Goal: Task Accomplishment & Management: Manage account settings

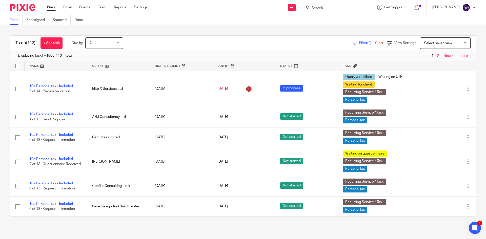
scroll to position [316, 0]
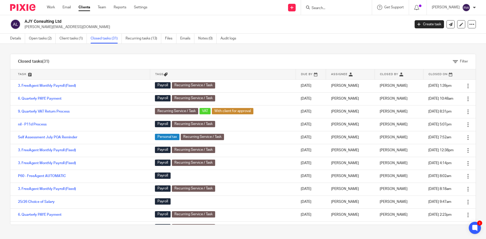
click at [332, 11] on div at bounding box center [336, 7] width 71 height 15
click at [330, 9] on input "Search" at bounding box center [334, 8] width 46 height 5
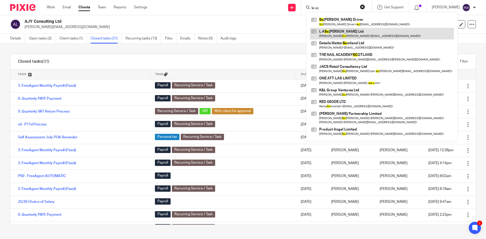
type input "la sc"
click at [336, 32] on link at bounding box center [382, 34] width 144 height 12
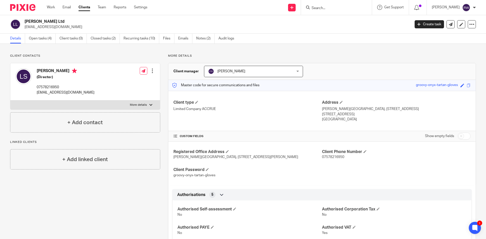
click at [346, 7] on input "Search" at bounding box center [334, 8] width 46 height 5
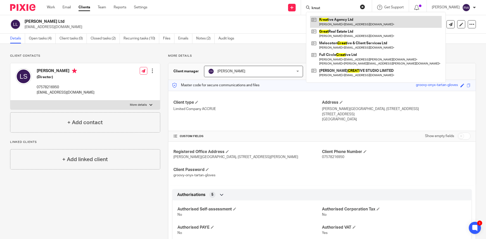
type input "kreat"
click at [333, 20] on link at bounding box center [376, 22] width 132 height 12
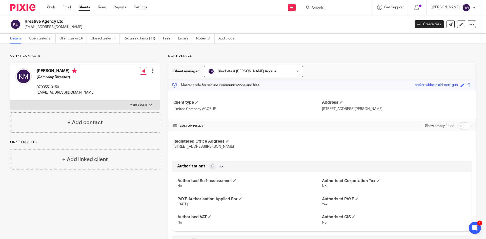
click at [460, 126] on input "checkbox" at bounding box center [464, 126] width 13 height 7
checkbox input "true"
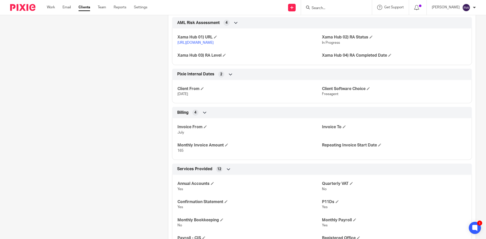
scroll to position [785, 0]
click at [343, 128] on span at bounding box center [344, 126] width 3 height 3
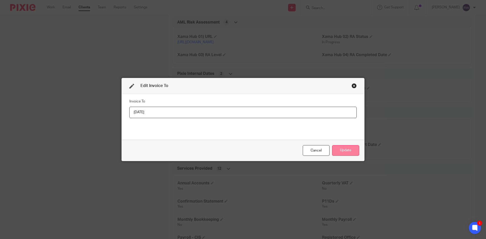
type input "31/08/2025"
click at [349, 148] on button "Update" at bounding box center [345, 150] width 27 height 11
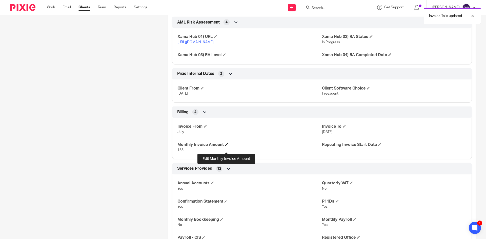
click at [228, 148] on h4 "Monthly Invoice Amount" at bounding box center [250, 144] width 145 height 5
click at [227, 146] on span at bounding box center [226, 144] width 3 height 3
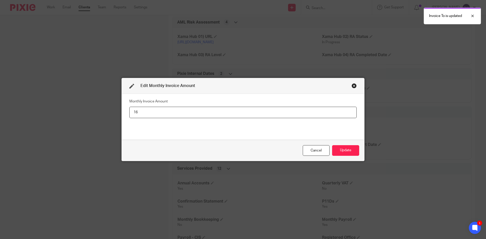
type input "1"
click at [343, 146] on button "Update" at bounding box center [345, 150] width 27 height 11
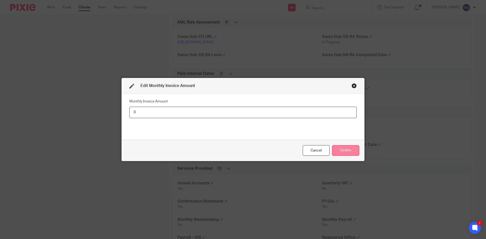
type input "0"
click at [342, 150] on button "Update" at bounding box center [345, 150] width 27 height 11
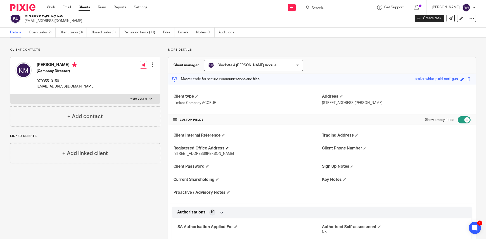
scroll to position [0, 0]
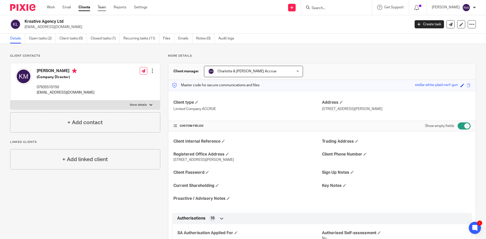
click at [105, 5] on link "Team" at bounding box center [102, 7] width 8 height 5
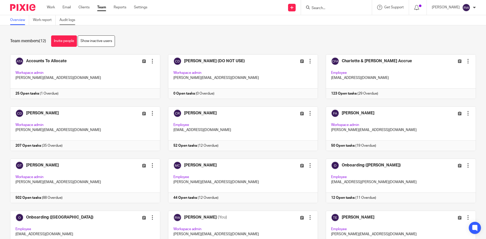
click at [71, 21] on link "Audit logs" at bounding box center [70, 20] width 20 height 10
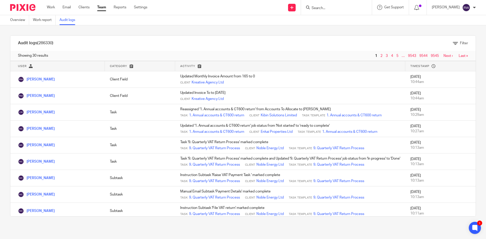
click at [458, 37] on div "Filter" at bounding box center [251, 43] width 450 height 15
click at [456, 40] on div "Filter" at bounding box center [251, 43] width 450 height 15
click at [455, 41] on div "Filter" at bounding box center [460, 43] width 15 height 5
click at [460, 44] on span "Filter" at bounding box center [464, 44] width 8 height 4
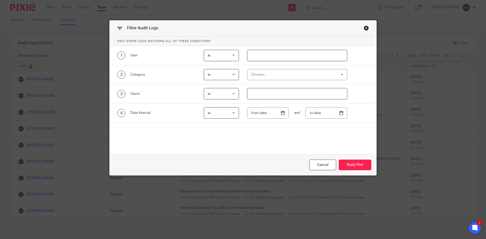
click at [266, 57] on input "text" at bounding box center [297, 55] width 100 height 11
type input "chris"
click at [358, 166] on button "Apply filter" at bounding box center [355, 165] width 33 height 11
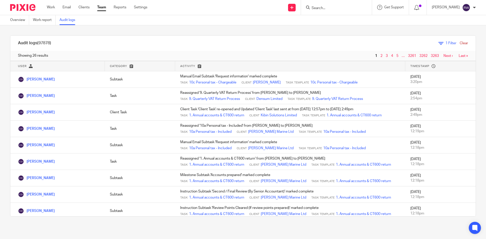
click at [439, 42] on icon at bounding box center [441, 43] width 5 height 5
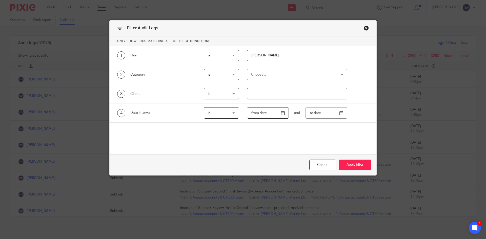
click at [269, 116] on input "text" at bounding box center [268, 112] width 42 height 11
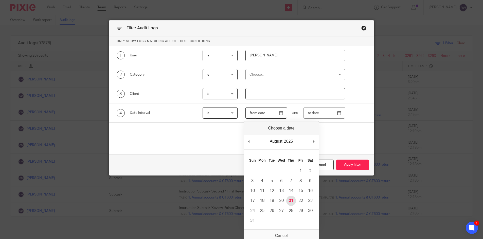
type input "[DATE]"
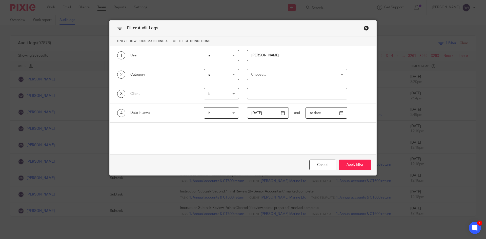
click at [342, 109] on input "text" at bounding box center [327, 112] width 42 height 11
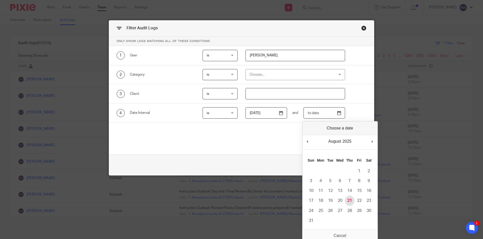
type input "[DATE]"
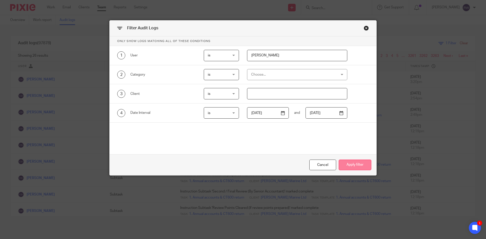
click at [355, 168] on button "Apply filter" at bounding box center [355, 165] width 33 height 11
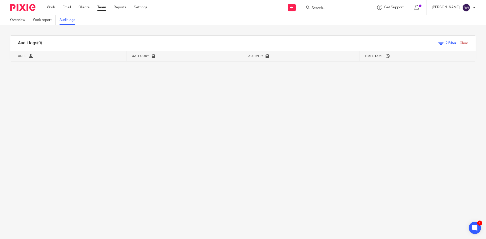
click at [322, 8] on input "Search" at bounding box center [334, 8] width 46 height 5
click at [323, 5] on form at bounding box center [338, 7] width 54 height 6
click at [327, 9] on input "Search" at bounding box center [334, 8] width 46 height 5
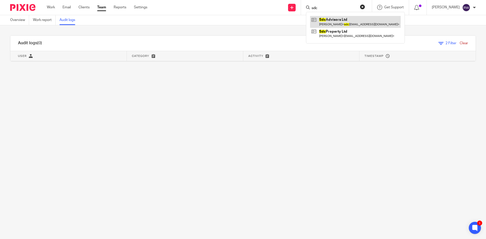
type input "sdc"
click at [342, 25] on link at bounding box center [355, 22] width 91 height 12
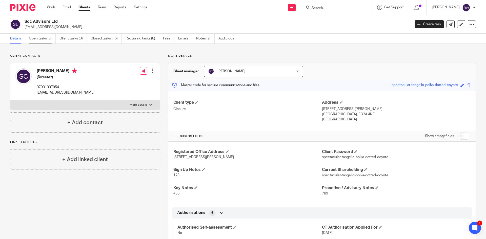
click at [45, 35] on link "Open tasks (3)" at bounding box center [42, 39] width 27 height 10
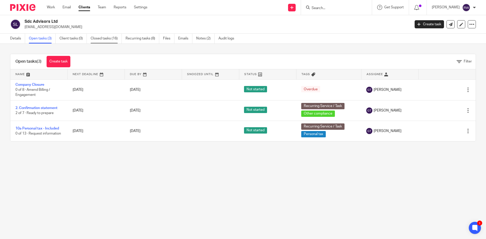
click at [113, 40] on link "Closed tasks (16)" at bounding box center [106, 39] width 31 height 10
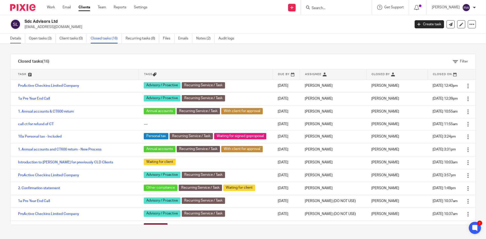
click at [17, 36] on link "Details" at bounding box center [17, 39] width 15 height 10
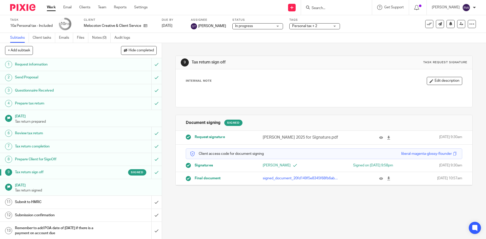
scroll to position [1, 0]
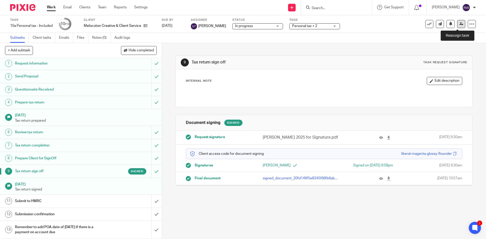
click at [460, 23] on icon at bounding box center [462, 24] width 4 height 4
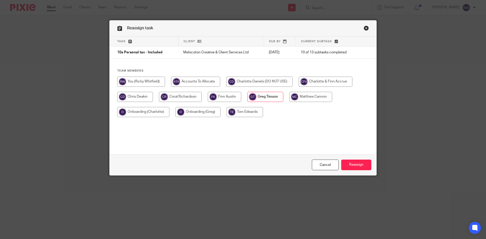
click at [173, 97] on input "radio" at bounding box center [180, 97] width 43 height 10
radio input "true"
click at [356, 163] on input "Reassign" at bounding box center [356, 165] width 30 height 11
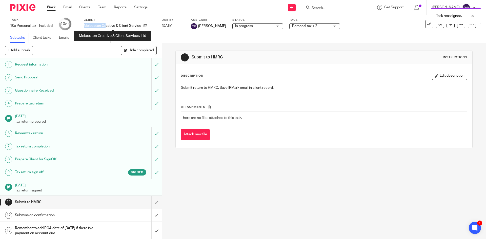
drag, startPoint x: 85, startPoint y: 25, endPoint x: 107, endPoint y: 26, distance: 21.6
click at [107, 26] on p "Melocoton Creative & Client Services Ltd" at bounding box center [112, 25] width 57 height 5
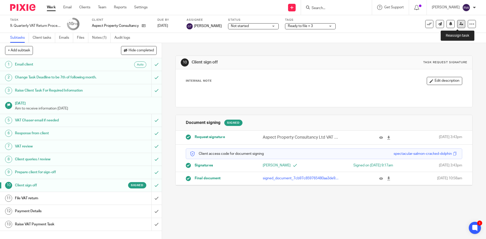
click at [458, 26] on link at bounding box center [461, 24] width 8 height 8
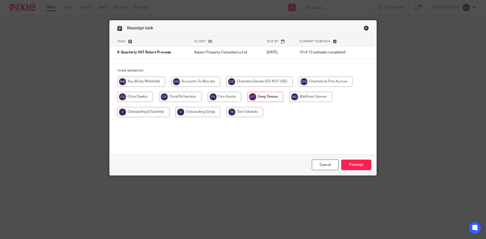
click at [180, 97] on input "radio" at bounding box center [180, 97] width 43 height 10
radio input "true"
click at [349, 167] on input "Reassign" at bounding box center [356, 165] width 30 height 11
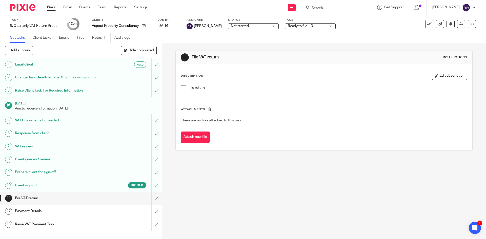
click at [336, 8] on input "Search" at bounding box center [334, 8] width 46 height 5
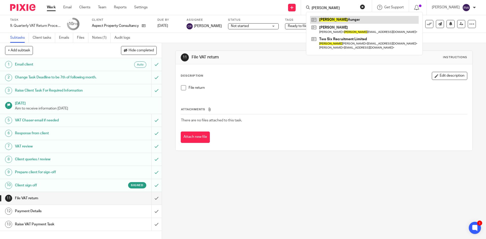
type input "[PERSON_NAME]"
click at [341, 22] on link at bounding box center [364, 20] width 109 height 8
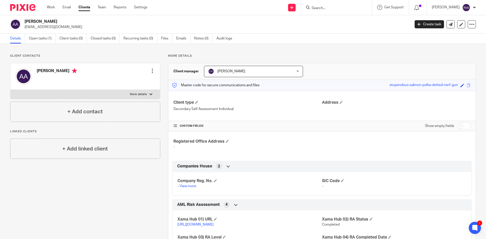
click at [330, 7] on input "Search" at bounding box center [334, 8] width 46 height 5
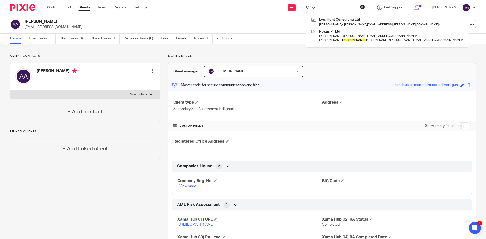
type input "p"
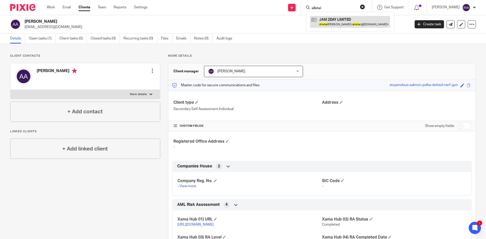
type input "alistai"
click at [329, 26] on link at bounding box center [350, 22] width 80 height 12
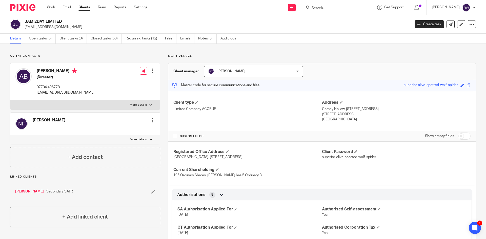
click at [341, 9] on input "Search" at bounding box center [334, 8] width 46 height 5
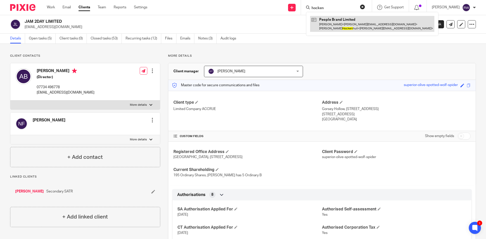
type input "hocken"
click at [339, 26] on link at bounding box center [372, 24] width 124 height 16
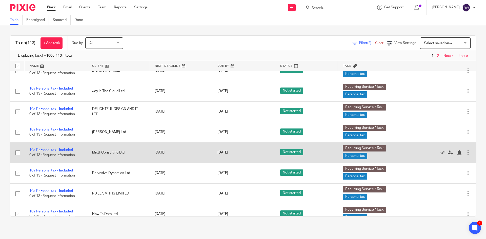
scroll to position [772, 0]
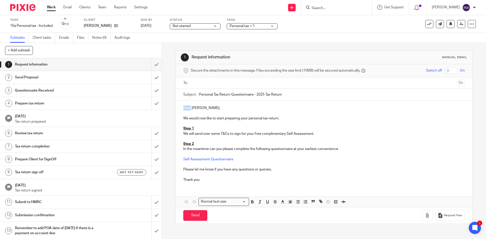
drag, startPoint x: 190, startPoint y: 109, endPoint x: 180, endPoint y: 107, distance: 9.7
click at [180, 107] on div "Dear Barrie, We would now like to start preparing your personal tax return. Ste…" at bounding box center [324, 144] width 297 height 86
click at [209, 149] on p "In the meantime can you please complete the following questionnaire at your ear…" at bounding box center [323, 149] width 281 height 5
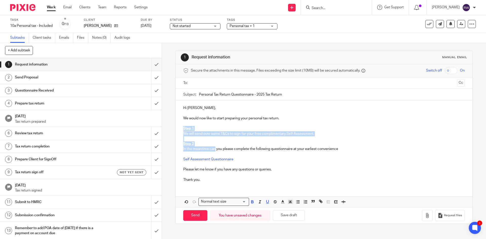
drag, startPoint x: 213, startPoint y: 148, endPoint x: 181, endPoint y: 130, distance: 37.1
click at [181, 130] on div "Hi Barrie, We would now like to start preparing your personal tax return. Step …" at bounding box center [324, 144] width 297 height 86
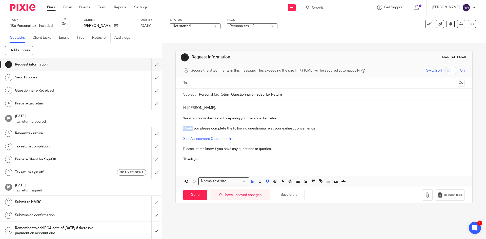
drag, startPoint x: 192, startPoint y: 129, endPoint x: 179, endPoint y: 127, distance: 13.5
click at [179, 127] on div "Hi Barrie, We would now like to start preparing your personal tax return. Could…" at bounding box center [324, 133] width 297 height 65
click at [252, 181] on icon "button" at bounding box center [252, 181] width 5 height 5
click at [282, 182] on line "button" at bounding box center [282, 182] width 1 height 0
click at [266, 181] on icon "button" at bounding box center [267, 181] width 5 height 5
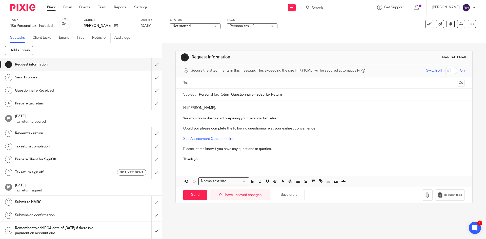
click at [289, 131] on p "Could you please complete the following questionnaire at your earliest convenie…" at bounding box center [323, 128] width 281 height 5
click at [219, 82] on input "text" at bounding box center [324, 83] width 262 height 6
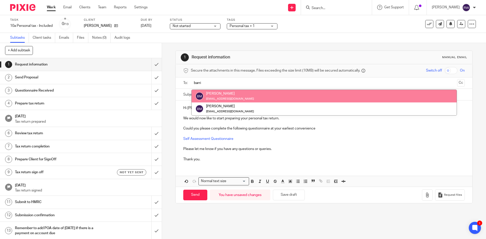
type input "barri"
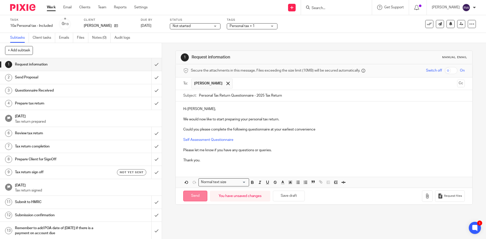
click at [190, 193] on input "Send" at bounding box center [195, 196] width 24 height 11
type input "Sent"
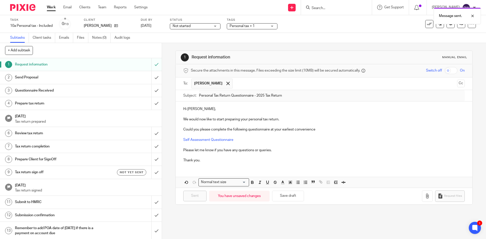
click at [244, 25] on span "Personal tax + 1" at bounding box center [242, 26] width 25 height 4
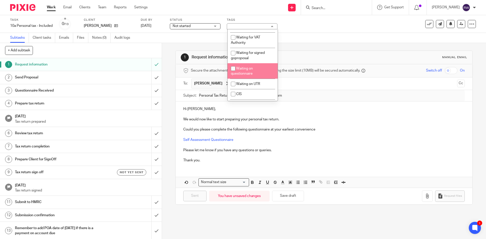
scroll to position [403, 0]
click at [247, 76] on span "Waiting on questionnaire" at bounding box center [242, 72] width 22 height 9
checkbox input "true"
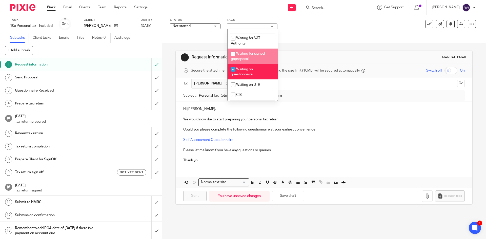
click at [323, 43] on div "1 Request information Manual email Secure the attachments in this message. File…" at bounding box center [324, 127] width 297 height 169
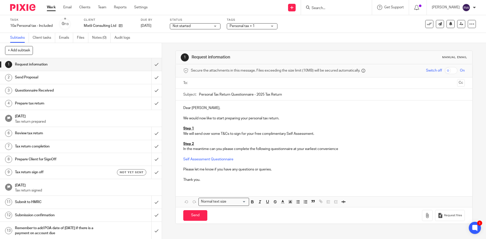
click at [327, 6] on input "Search" at bounding box center [334, 8] width 46 height 5
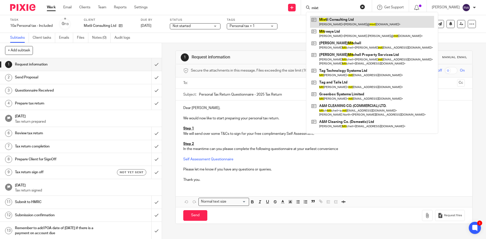
type input "mixt"
click at [331, 18] on link at bounding box center [372, 22] width 124 height 12
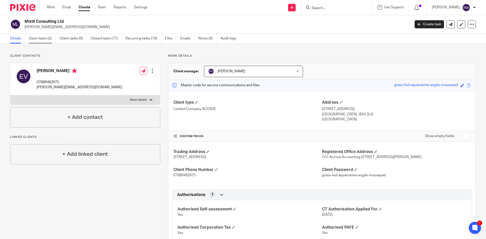
click at [34, 39] on link "Open tasks (2)" at bounding box center [42, 39] width 27 height 10
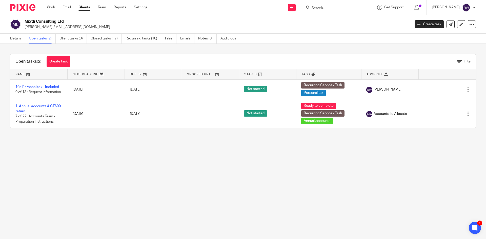
click at [325, 6] on form at bounding box center [338, 7] width 54 height 6
click at [326, 6] on input "Search" at bounding box center [334, 8] width 46 height 5
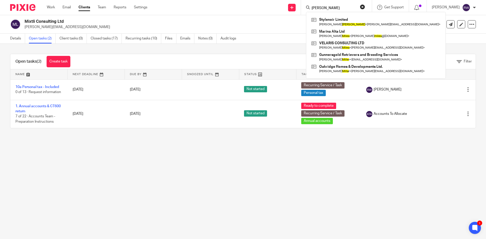
type input "[PERSON_NAME]"
